Goal: Transaction & Acquisition: Download file/media

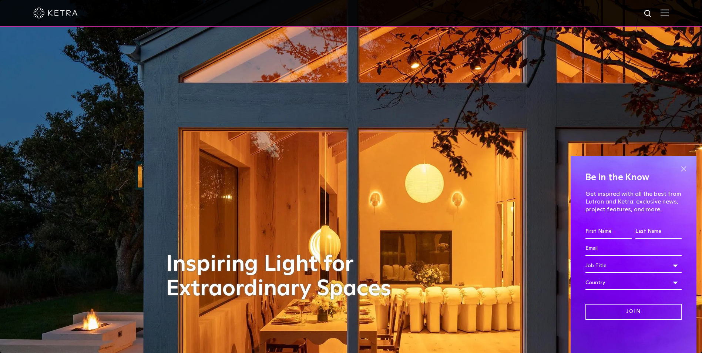
click at [683, 165] on span at bounding box center [683, 168] width 11 height 11
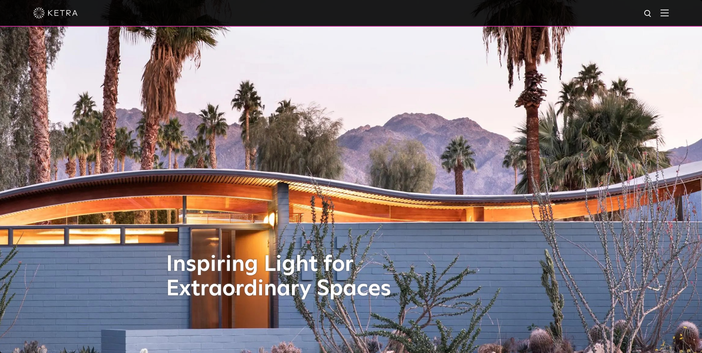
click at [669, 14] on img at bounding box center [665, 12] width 8 height 7
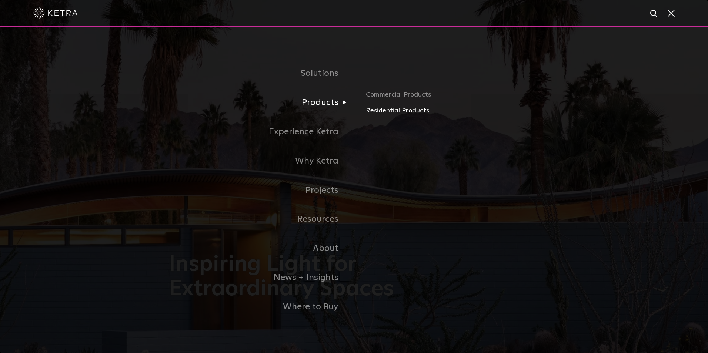
click at [369, 112] on link "Residential Products" at bounding box center [452, 110] width 173 height 11
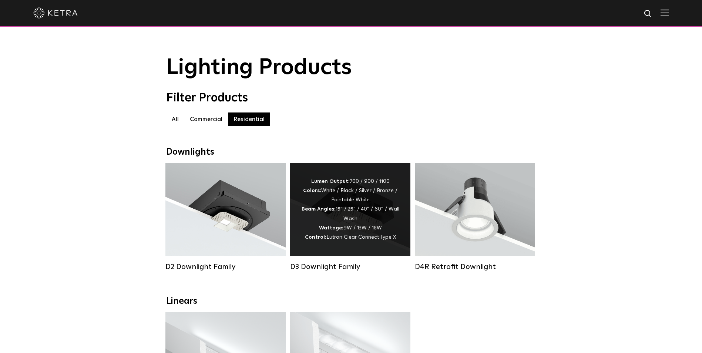
click at [353, 223] on div "Lumen Output: 700 / 900 / 1100 Colors: White / Black / Silver / Bronze / Painta…" at bounding box center [350, 209] width 98 height 65
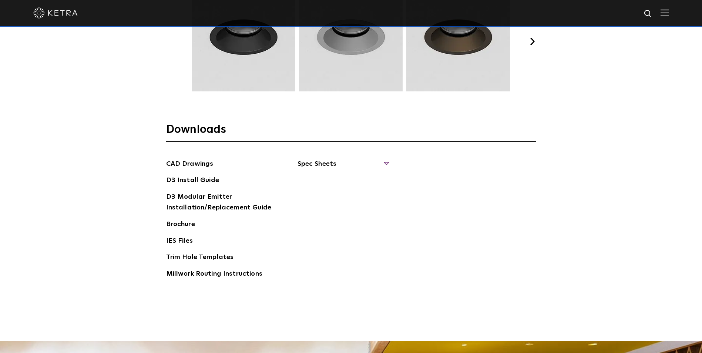
scroll to position [1110, 0]
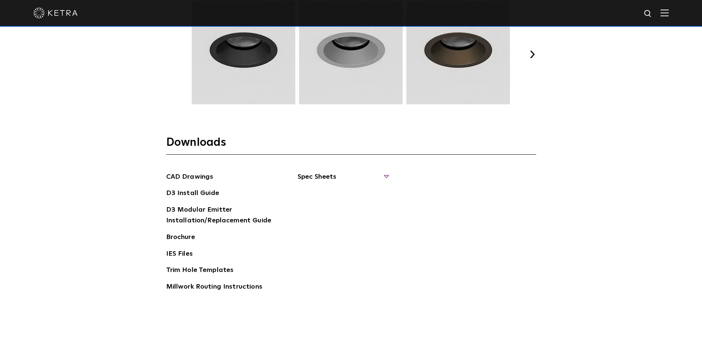
click at [315, 179] on span "Spec Sheets" at bounding box center [343, 180] width 91 height 16
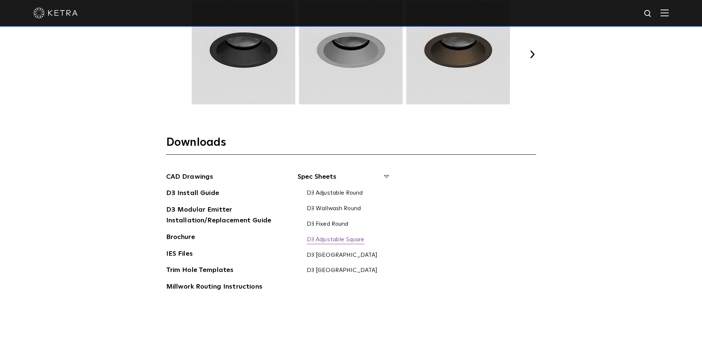
click at [329, 237] on link "D3 Adjustable Square" at bounding box center [336, 240] width 58 height 8
click at [323, 195] on link "D3 Adjustable Round" at bounding box center [335, 193] width 56 height 8
click at [349, 253] on link "D3 [GEOGRAPHIC_DATA]" at bounding box center [342, 256] width 71 height 8
click at [330, 241] on link "D3 Adjustable Square" at bounding box center [336, 240] width 58 height 8
